Goal: Task Accomplishment & Management: Complete application form

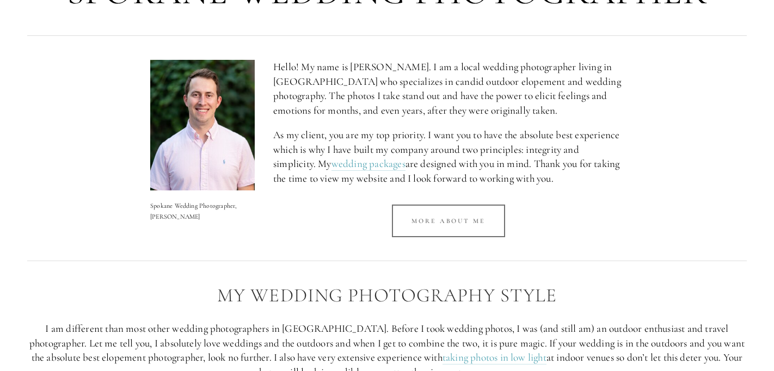
scroll to position [470, 0]
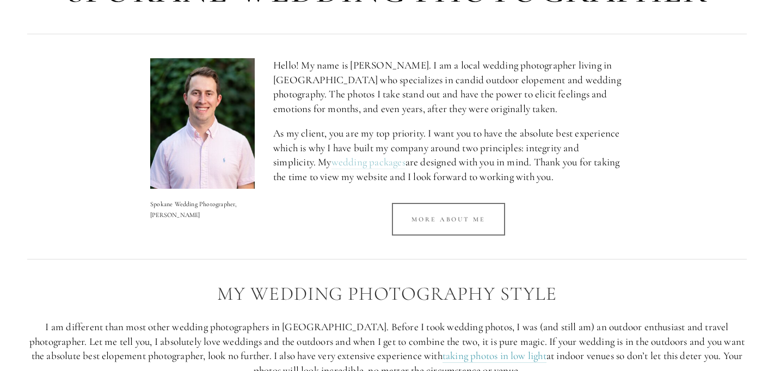
click at [393, 163] on link "wedding packages" at bounding box center [368, 163] width 74 height 14
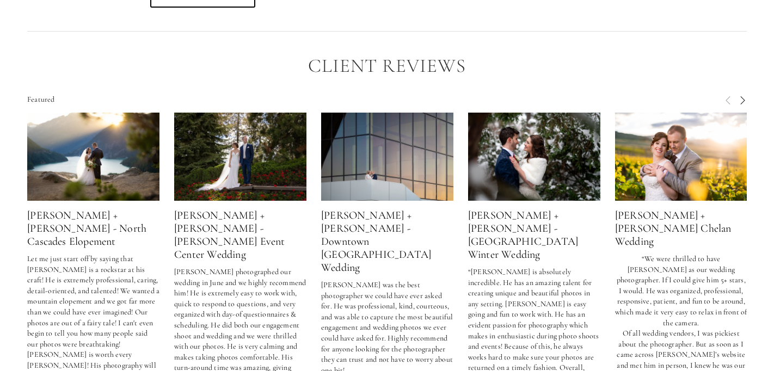
scroll to position [2874, 0]
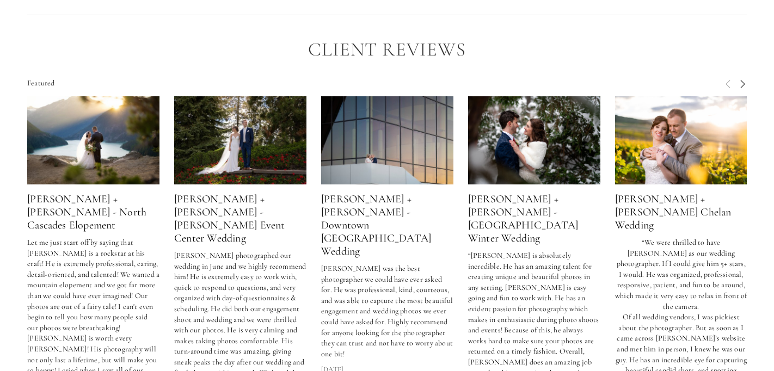
click at [648, 152] on img at bounding box center [681, 140] width 132 height 88
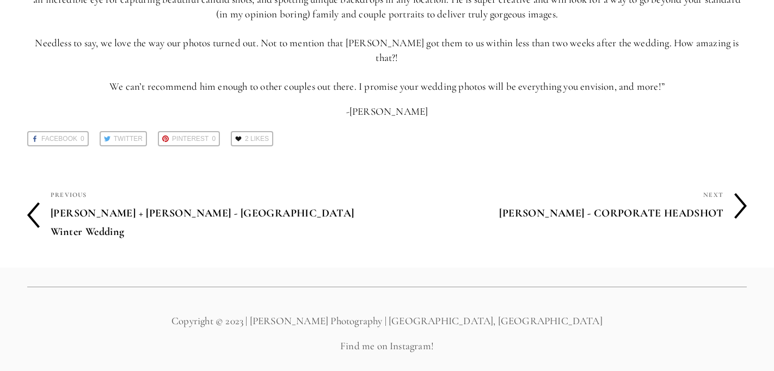
scroll to position [215, 0]
click at [202, 202] on h4 "[PERSON_NAME] + [PERSON_NAME] - [GEOGRAPHIC_DATA] Winter Wedding" at bounding box center [219, 222] width 336 height 41
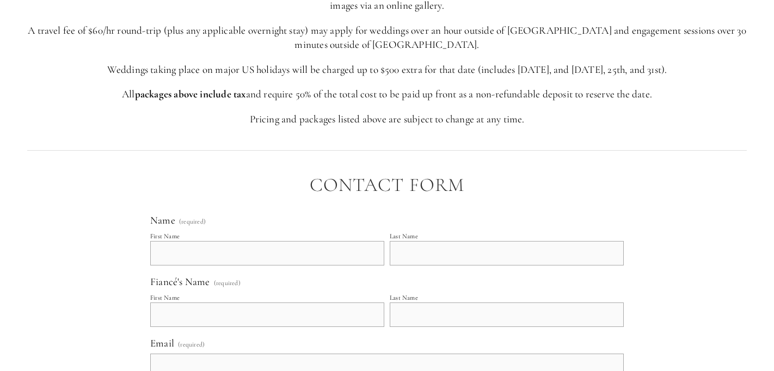
scroll to position [2151, 0]
click at [232, 251] on input "First Name" at bounding box center [267, 251] width 234 height 24
type input "[PERSON_NAME]"
click at [164, 317] on input "First Name" at bounding box center [267, 313] width 234 height 24
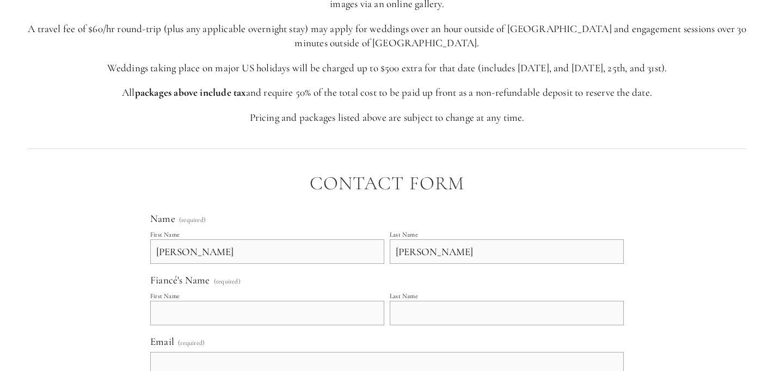
click at [369, 275] on fieldset "Fiancé's Name (required) First Name Last Name" at bounding box center [386, 304] width 473 height 61
drag, startPoint x: 183, startPoint y: 252, endPoint x: 145, endPoint y: 249, distance: 38.3
type input "[PERSON_NAME]"
click at [212, 314] on input "First Name" at bounding box center [267, 313] width 234 height 24
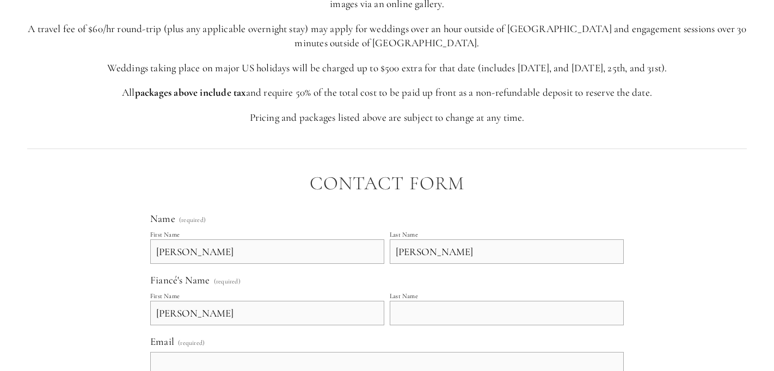
type input "[PERSON_NAME]"
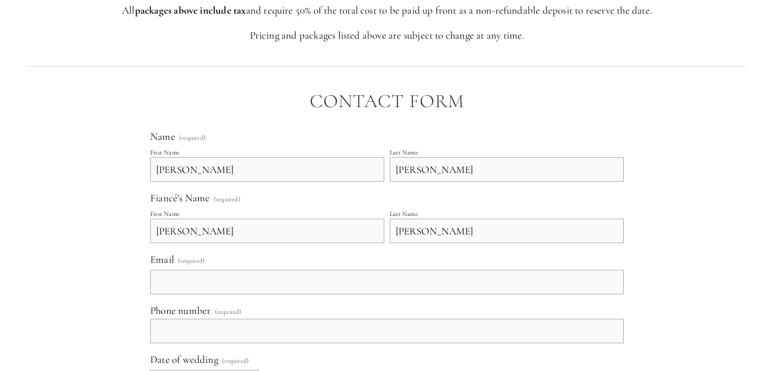
scroll to position [2259, 0]
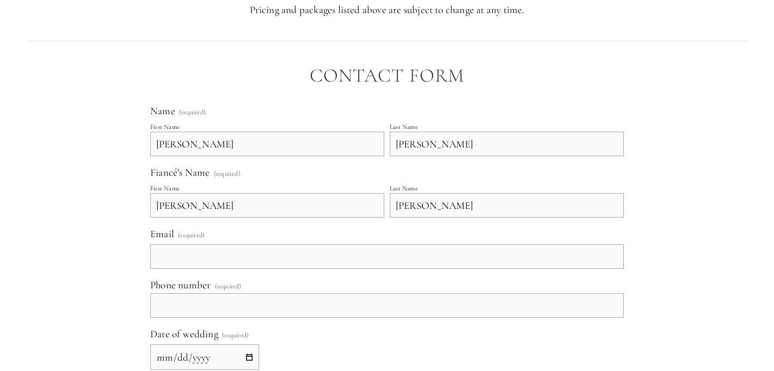
type input "[PERSON_NAME]"
click at [198, 256] on input "Email (required)" at bounding box center [386, 256] width 473 height 24
type input "[EMAIL_ADDRESS][DOMAIN_NAME]"
type input "[PHONE_NUMBER]"
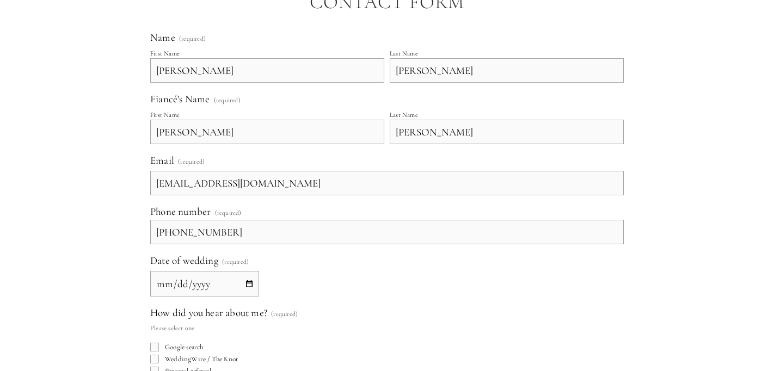
scroll to position [2335, 0]
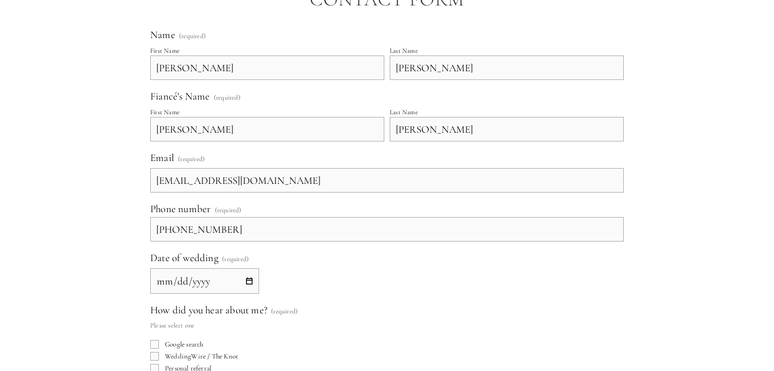
click at [249, 280] on input "Date of wedding (required)" at bounding box center [204, 281] width 109 height 26
type input "[DATE]"
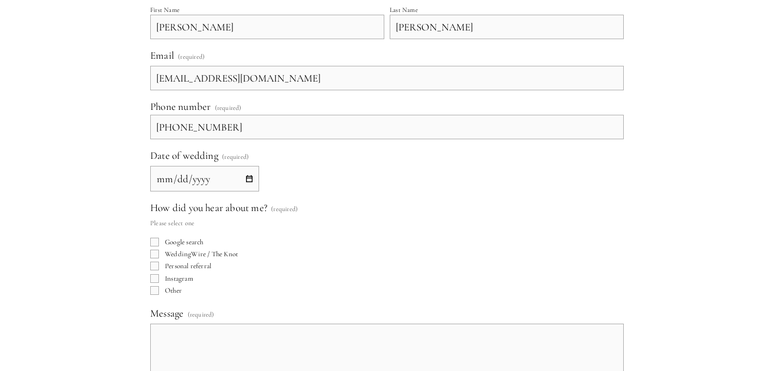
scroll to position [2440, 0]
click at [154, 254] on input "WeddingWire / The Knot" at bounding box center [154, 252] width 9 height 9
checkbox input "true"
click at [177, 332] on textarea "Message (required)" at bounding box center [386, 349] width 473 height 54
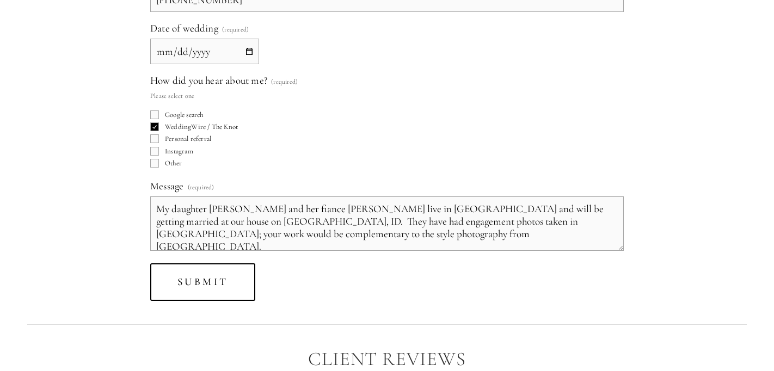
scroll to position [2570, 0]
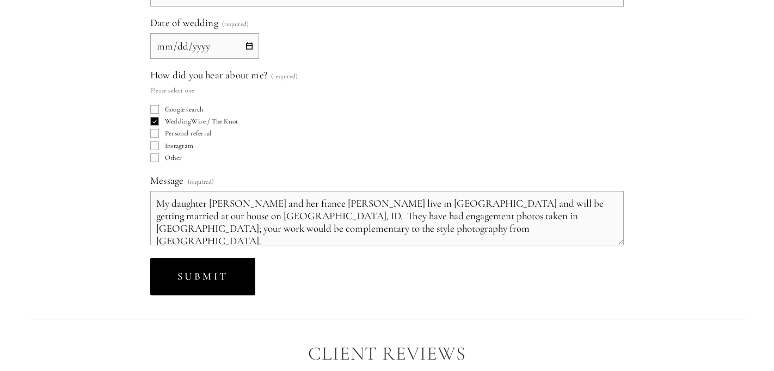
type textarea "My daughter [PERSON_NAME] and her fiance [PERSON_NAME] live in [GEOGRAPHIC_DATA…"
click at [213, 282] on span "Submit" at bounding box center [202, 276] width 51 height 13
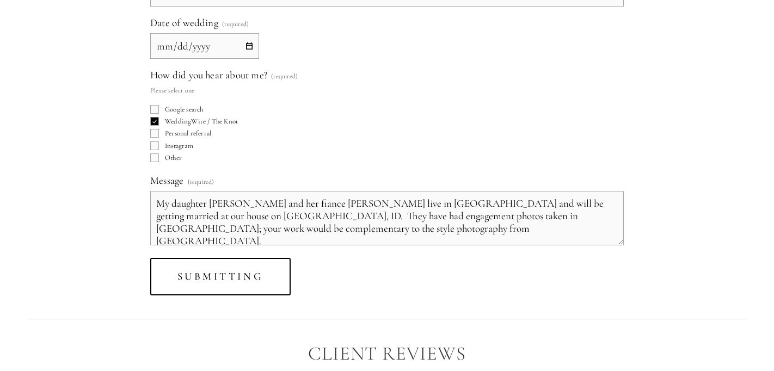
scroll to position [2196, 0]
